Goal: Task Accomplishment & Management: Manage account settings

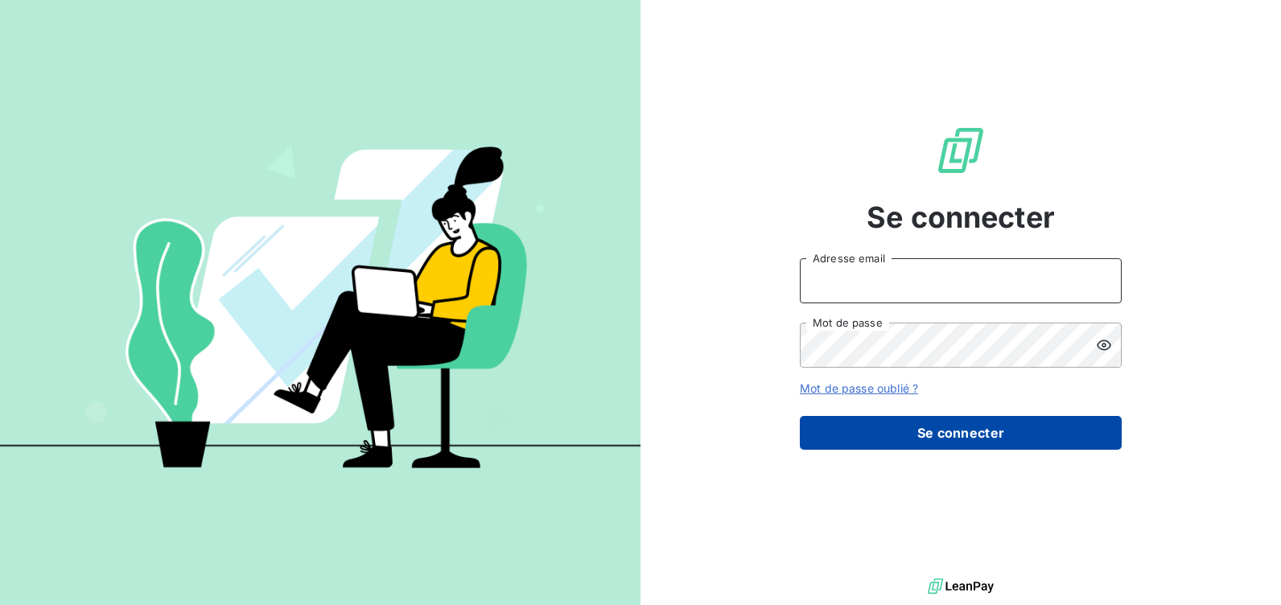
type input "[EMAIL_ADDRESS][DOMAIN_NAME]"
click at [875, 435] on button "Se connecter" at bounding box center [961, 433] width 322 height 34
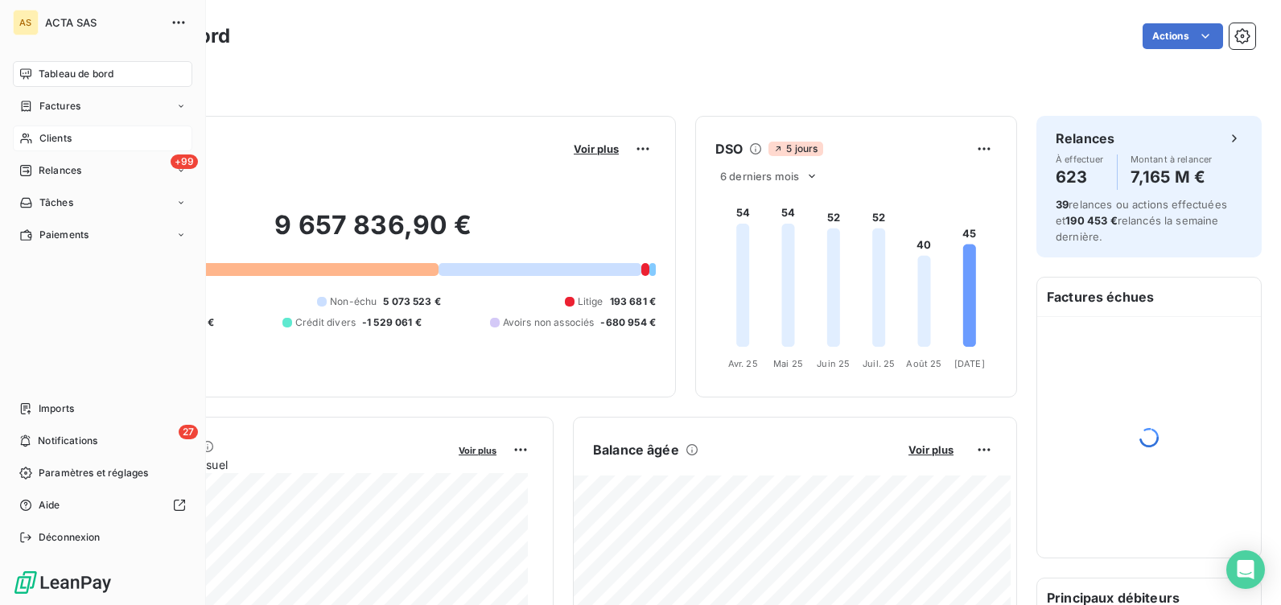
click at [51, 135] on span "Clients" at bounding box center [55, 138] width 32 height 14
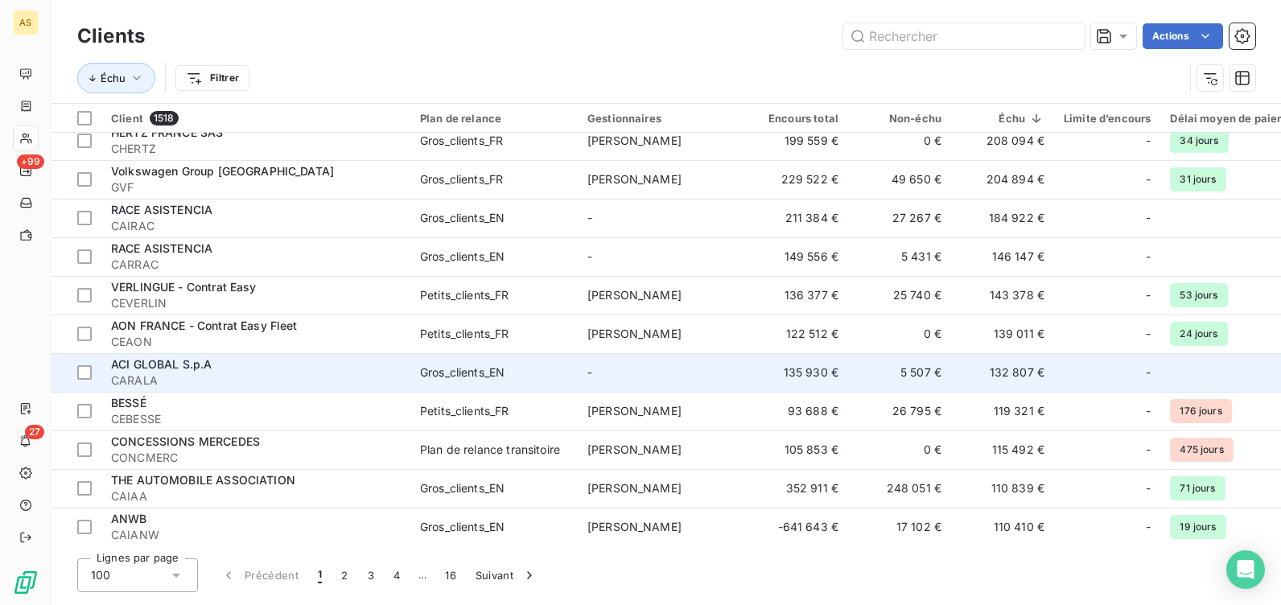
scroll to position [241, 0]
